Goal: Find specific page/section: Find specific page/section

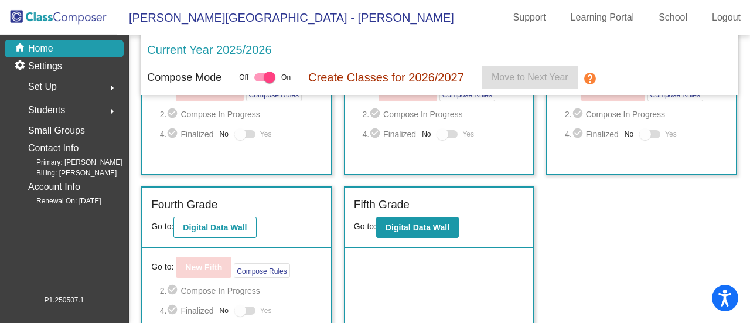
scroll to position [305, 0]
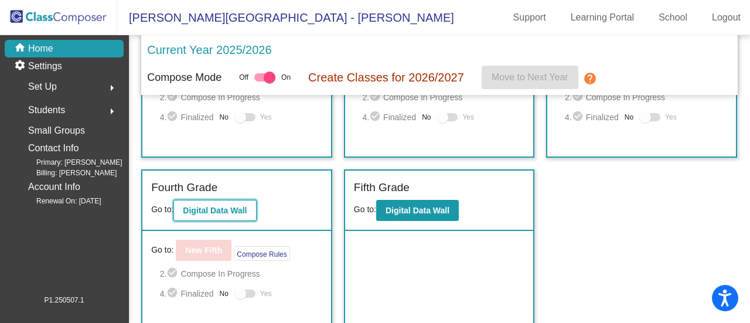
click at [218, 212] on b "Digital Data Wall" at bounding box center [215, 210] width 64 height 9
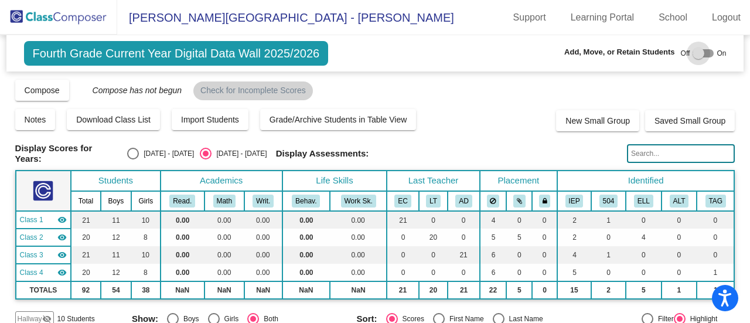
click at [697, 53] on div at bounding box center [699, 53] width 12 height 12
checkbox input "true"
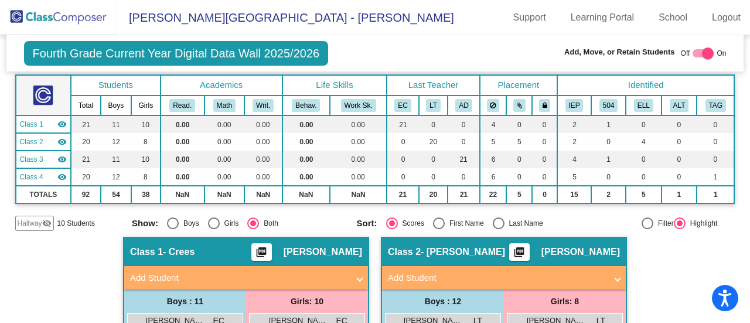
scroll to position [97, 0]
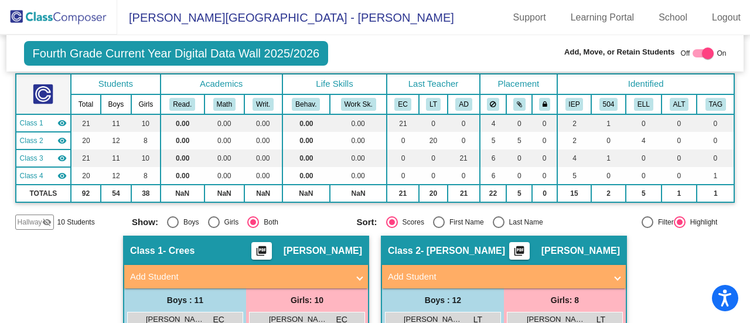
click at [47, 222] on mat-icon "visibility_off" at bounding box center [46, 221] width 9 height 9
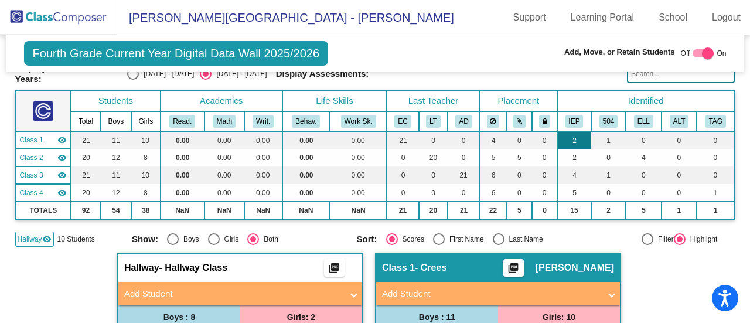
scroll to position [64, 0]
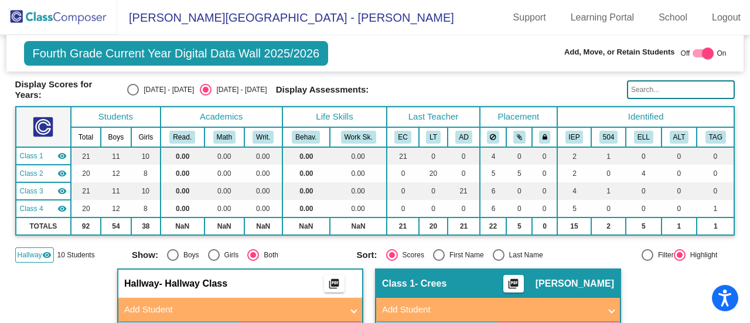
click at [638, 90] on input "text" at bounding box center [681, 89] width 108 height 19
type input "[PERSON_NAME]"
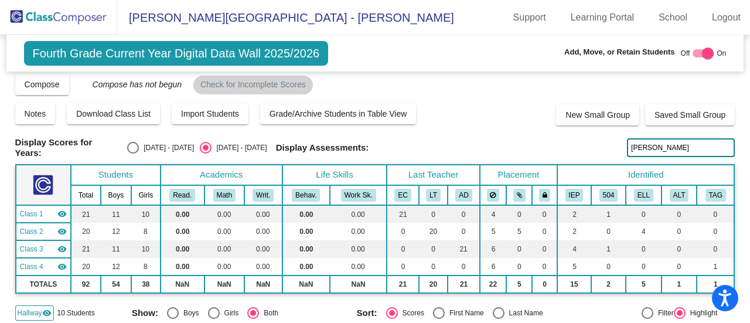
scroll to position [0, 0]
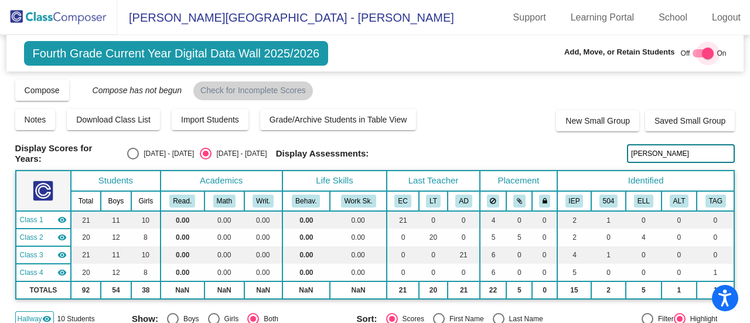
click at [702, 55] on div at bounding box center [708, 53] width 12 height 12
checkbox input "false"
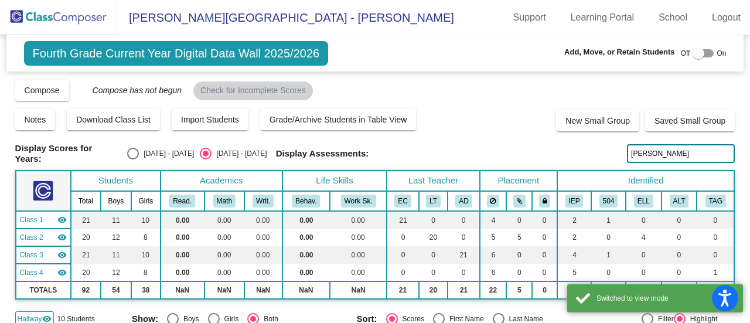
click at [505, 101] on div "Display Scores for Years: [DATE] - [DATE] [DATE] - [DATE] Grade/Archive Student…" at bounding box center [375, 203] width 720 height 248
click at [663, 156] on input "[PERSON_NAME]" at bounding box center [681, 153] width 108 height 19
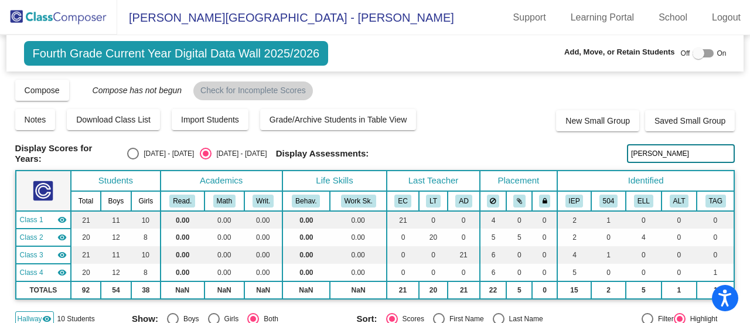
click at [663, 156] on input "[PERSON_NAME]" at bounding box center [681, 153] width 108 height 19
click at [519, 140] on div "Display Scores for Years: [DATE] - [DATE] [DATE] - [DATE] Grade/Archive Student…" at bounding box center [375, 203] width 720 height 248
